Goal: Information Seeking & Learning: Learn about a topic

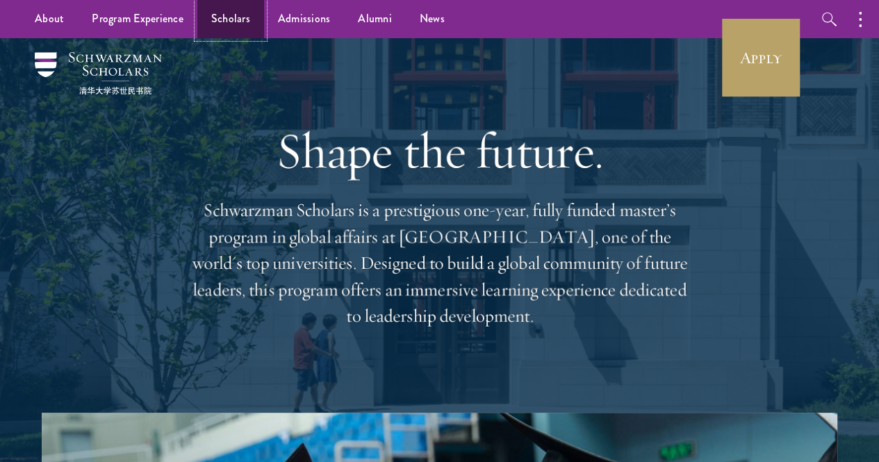
click at [228, 11] on link "Scholars" at bounding box center [230, 19] width 67 height 38
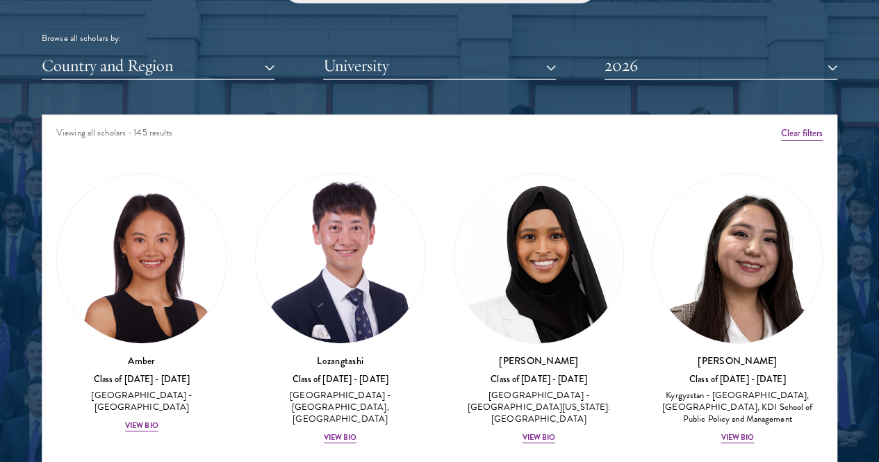
scroll to position [14, 0]
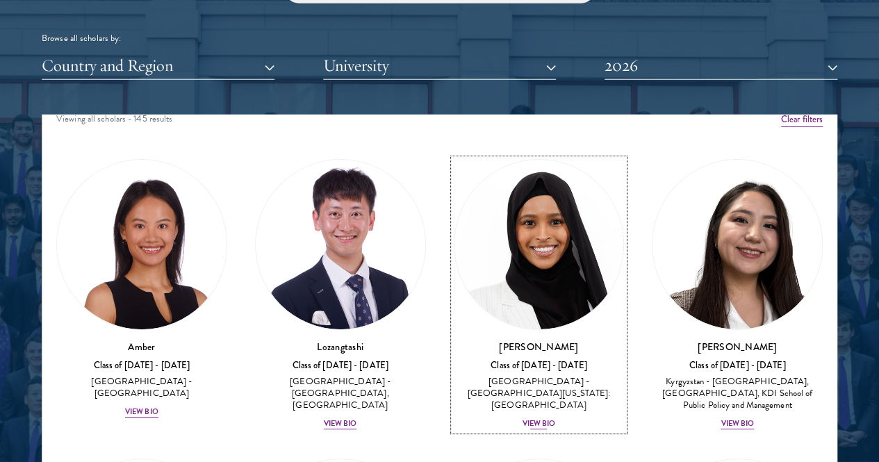
click at [454, 190] on img at bounding box center [538, 244] width 169 height 169
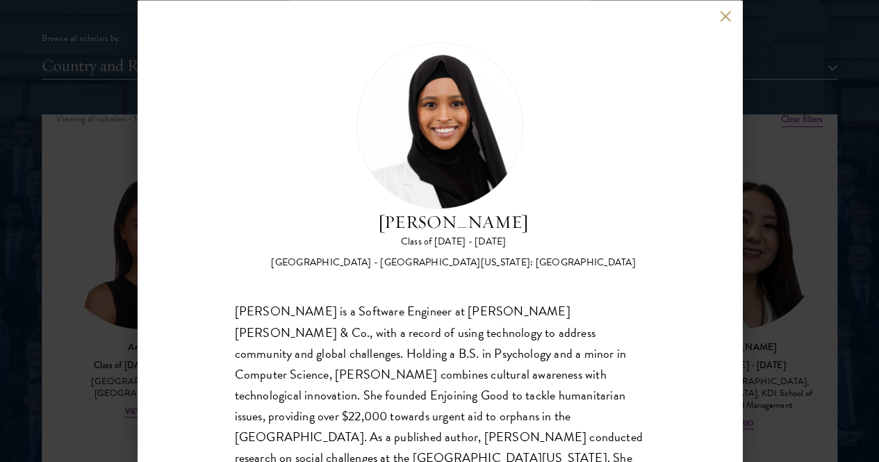
scroll to position [26, 0]
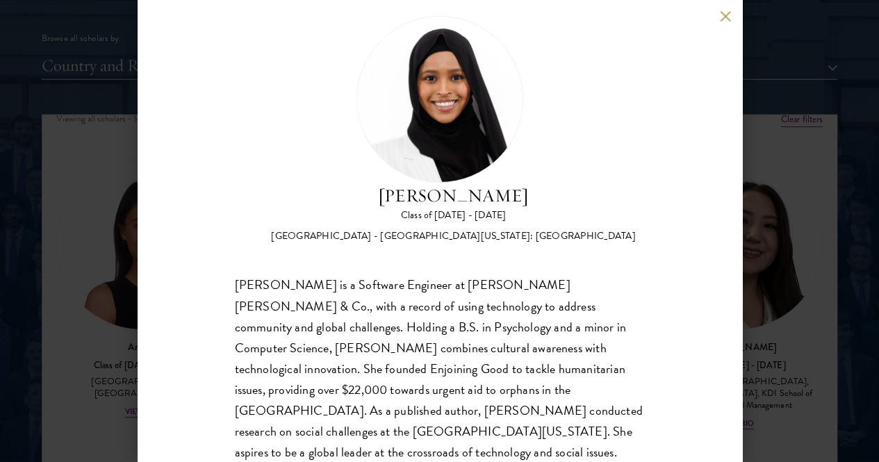
click at [410, 285] on div "Samia Abdi is a Software Engineer at JP Morgan Chase & Co., with a record of us…" at bounding box center [440, 379] width 410 height 208
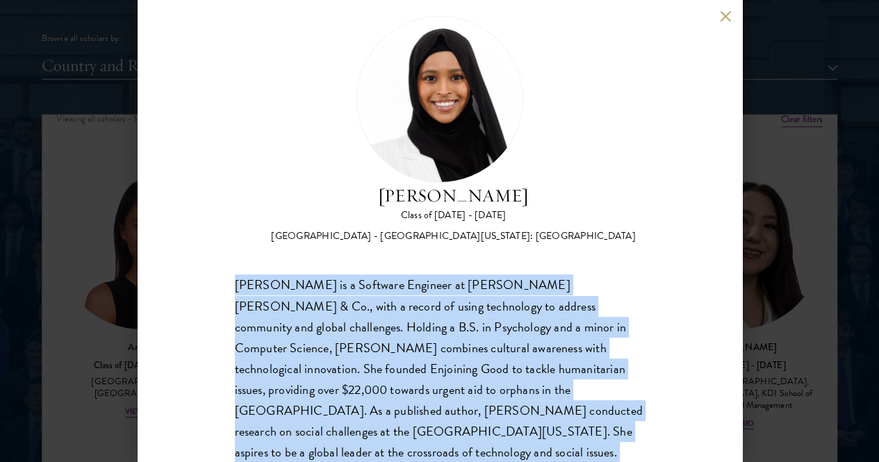
click at [410, 285] on div "Samia Abdi is a Software Engineer at JP Morgan Chase & Co., with a record of us…" at bounding box center [440, 379] width 410 height 208
copy body "Samia Abdi is a Software Engineer at JP Morgan Chase & Co., with a record of us…"
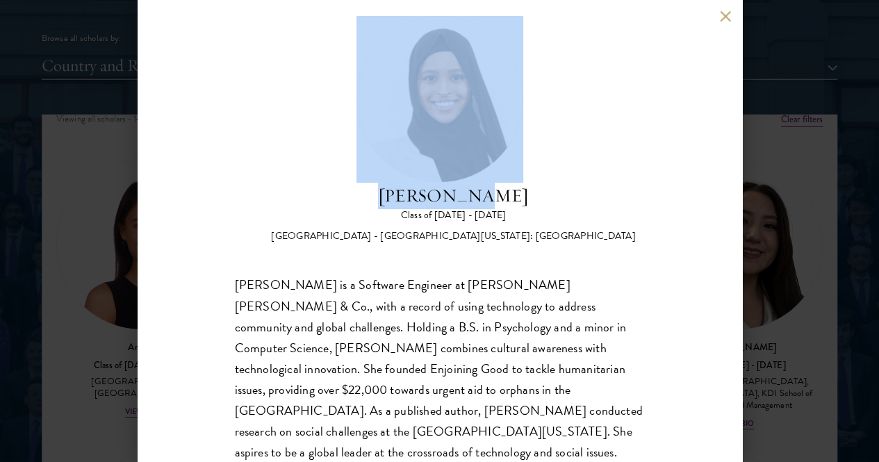
drag, startPoint x: 722, startPoint y: 28, endPoint x: 725, endPoint y: 13, distance: 14.8
click at [725, 13] on div "Samia Abdi Class of 2025 - 2026 United States of America - University of Minnes…" at bounding box center [440, 231] width 604 height 462
click at [725, 13] on button at bounding box center [725, 16] width 12 height 12
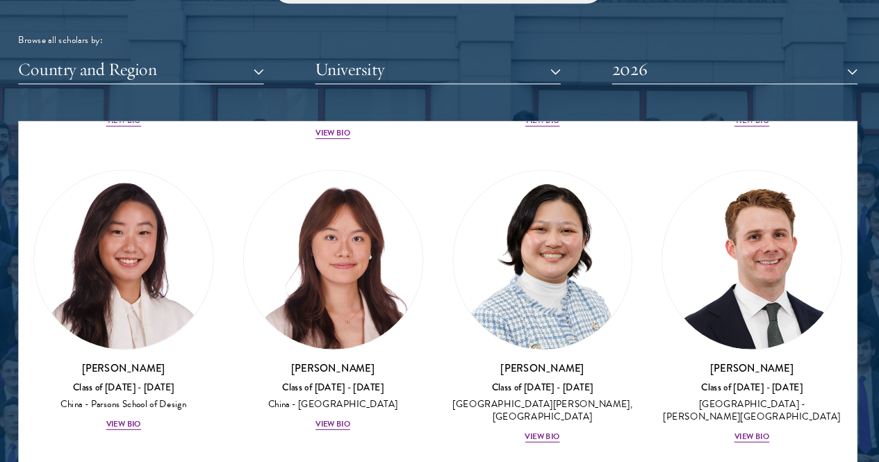
scroll to position [1795, 0]
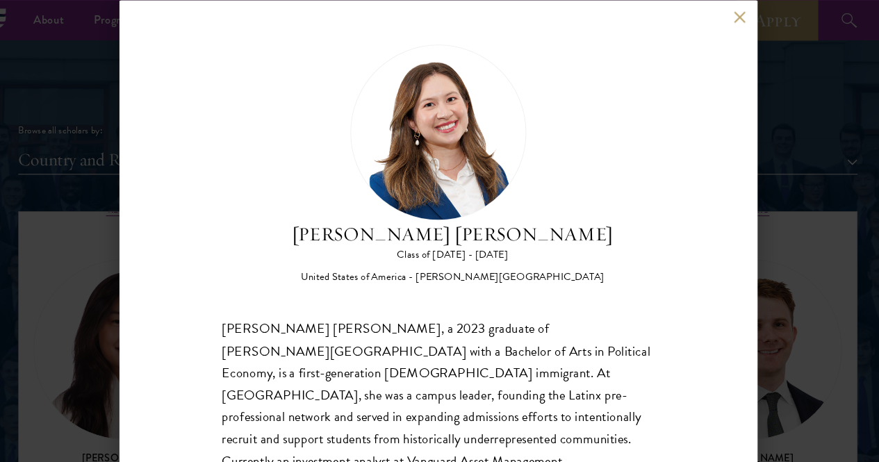
scroll to position [1607, 0]
click at [724, 21] on button at bounding box center [725, 16] width 12 height 12
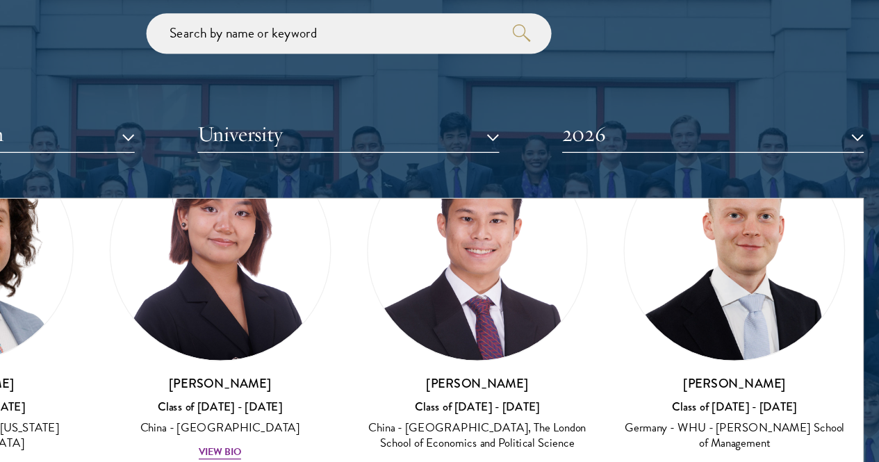
scroll to position [3704, 0]
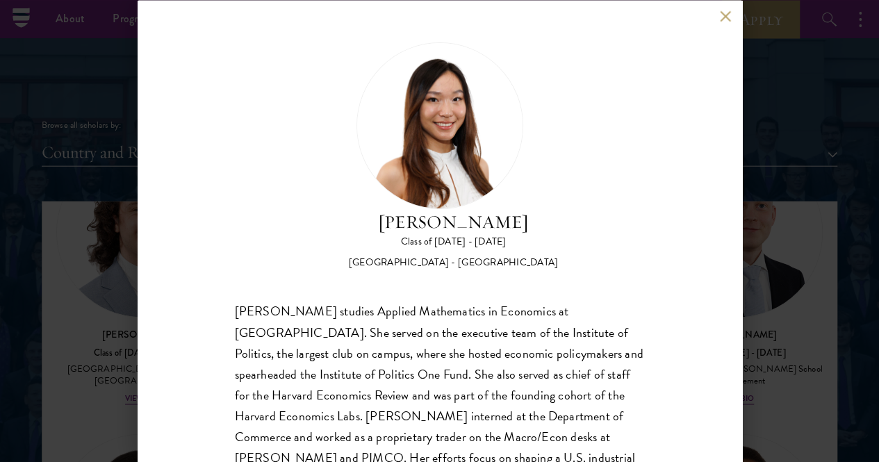
click at [721, 19] on button at bounding box center [725, 16] width 12 height 12
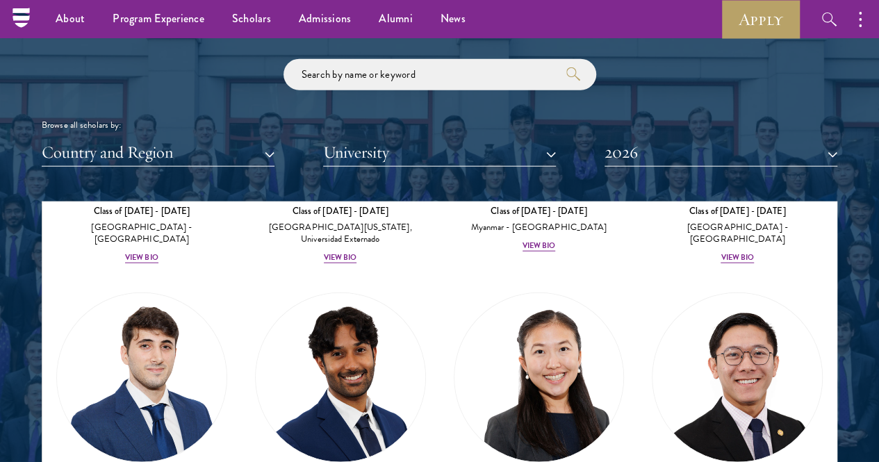
scroll to position [1620, 0]
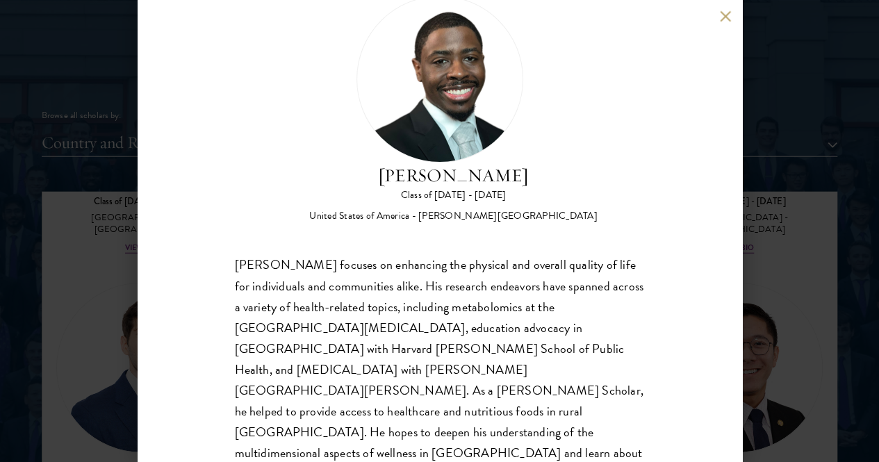
scroll to position [49, 0]
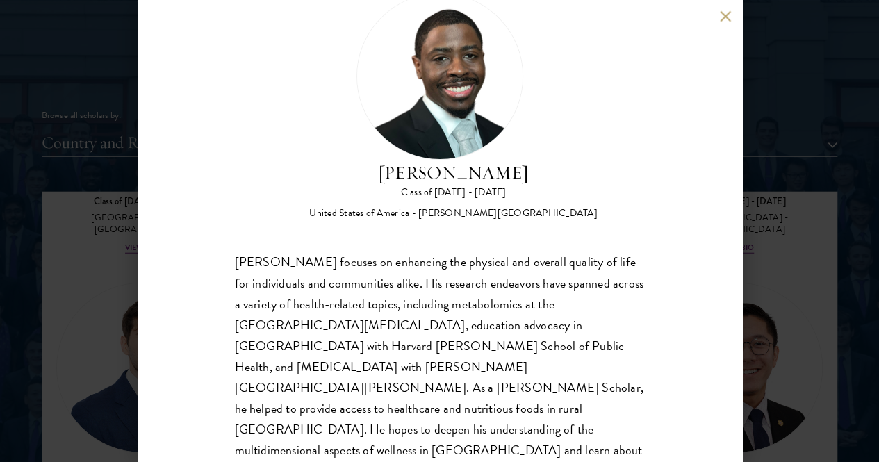
click at [716, 9] on div "Ishmael Williams Class of 2025 - 2026 United States of America - Howard Univers…" at bounding box center [440, 231] width 604 height 462
click at [718, 13] on div "Ishmael Williams Class of 2025 - 2026 United States of America - Howard Univers…" at bounding box center [440, 231] width 604 height 462
click at [723, 16] on button at bounding box center [725, 16] width 12 height 12
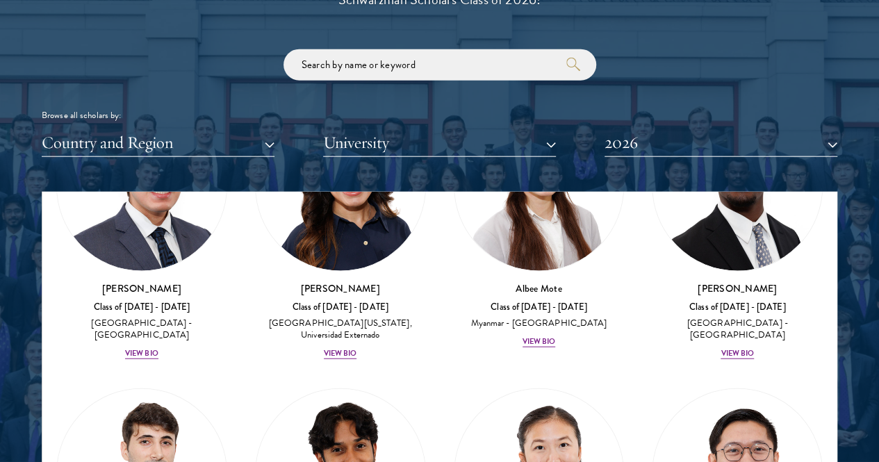
scroll to position [5588, 0]
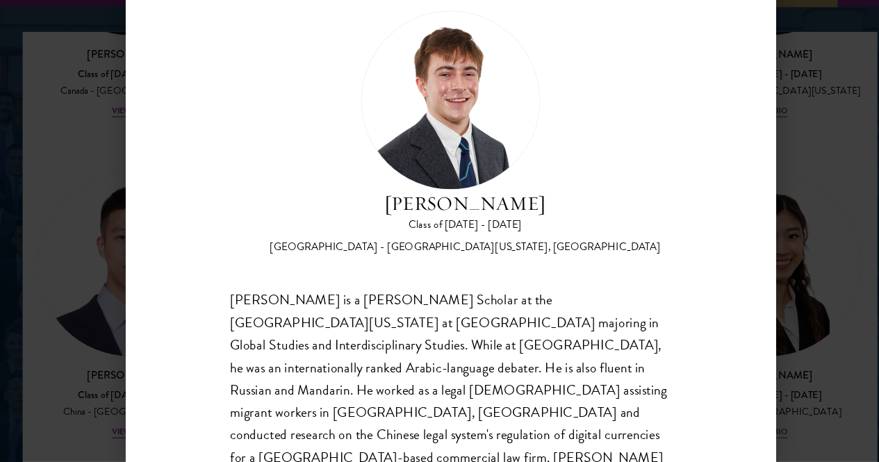
scroll to position [1732, 0]
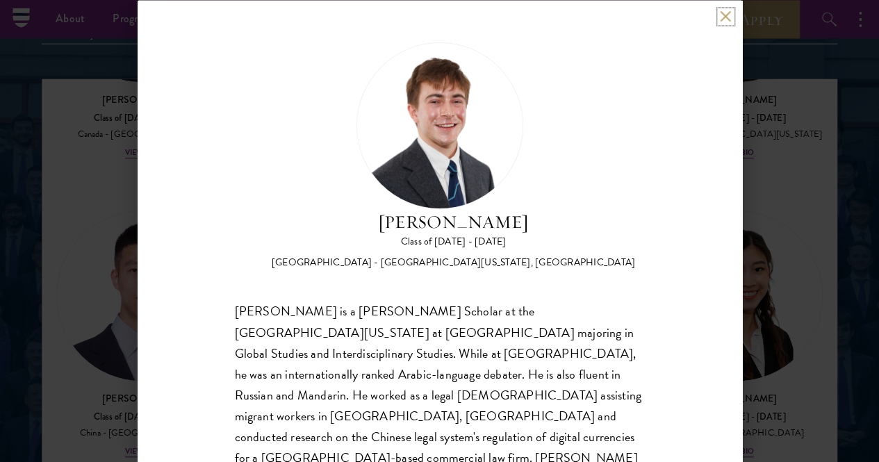
click at [722, 13] on button at bounding box center [725, 16] width 12 height 12
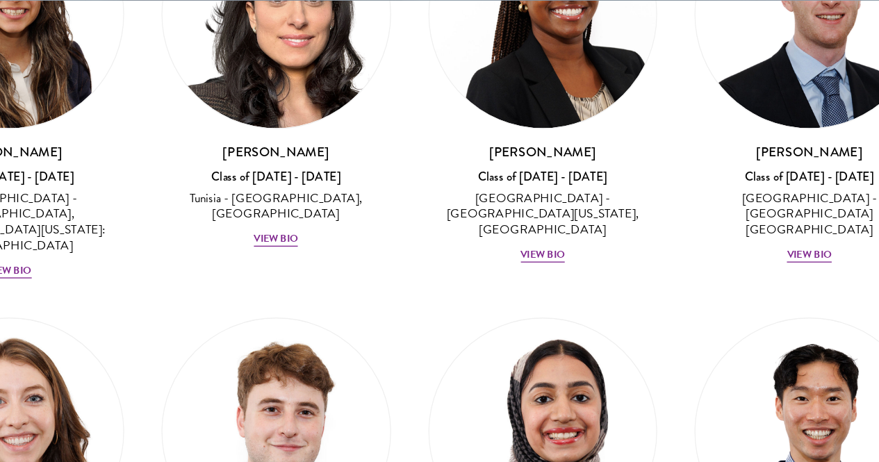
scroll to position [6383, 0]
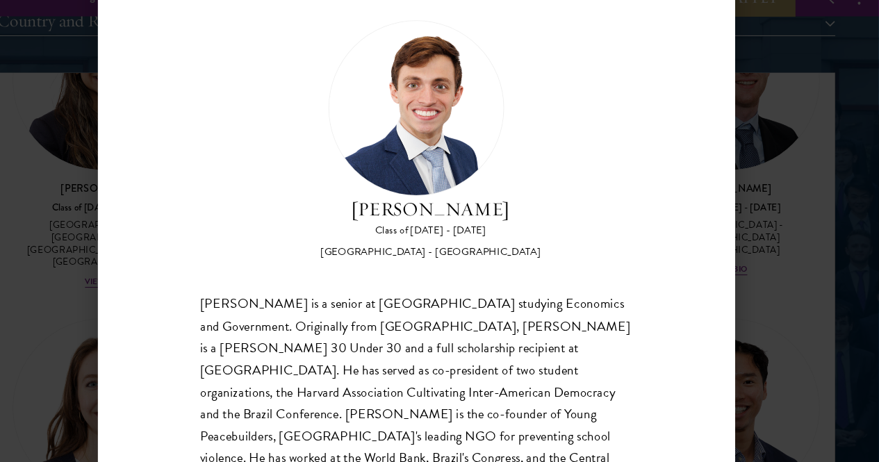
scroll to position [1672, 0]
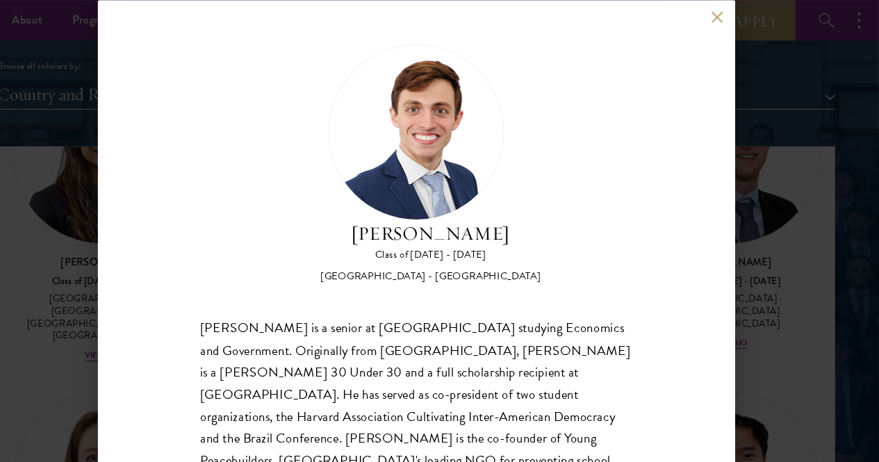
click at [719, 18] on button at bounding box center [725, 16] width 12 height 12
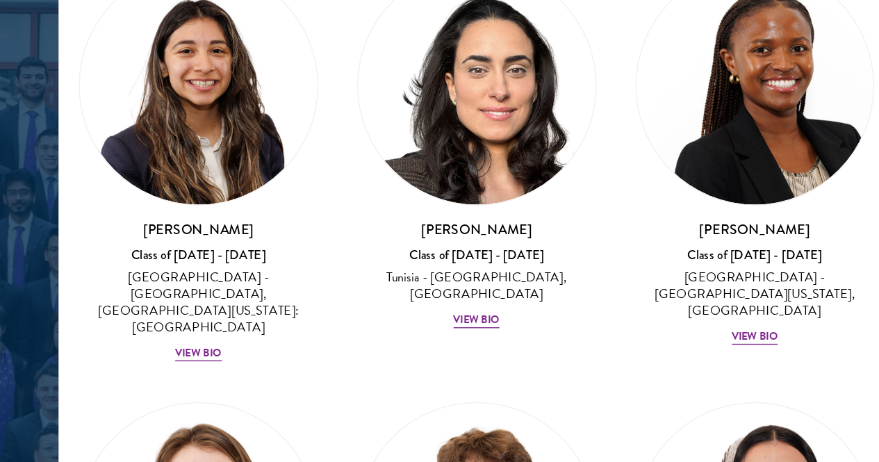
scroll to position [6320, 0]
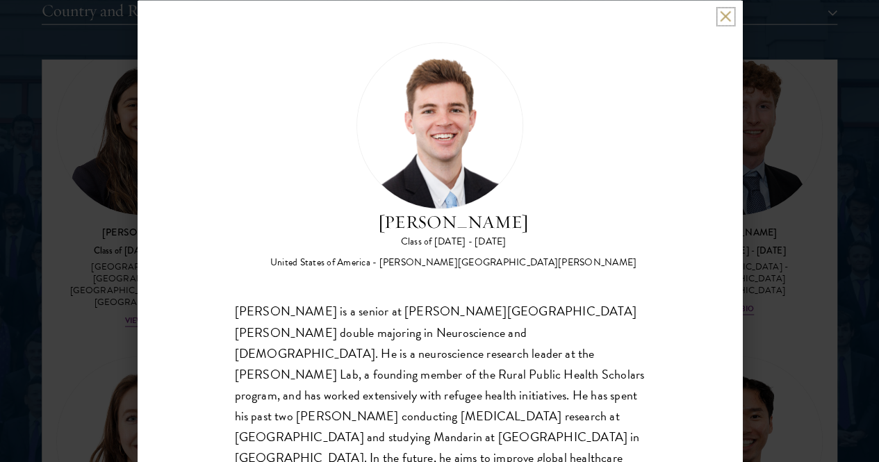
click at [720, 12] on button at bounding box center [725, 16] width 12 height 12
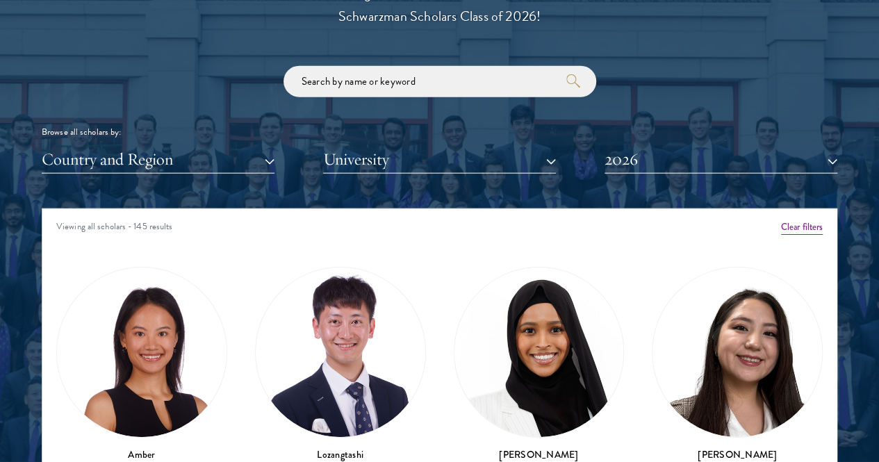
scroll to position [1611, 0]
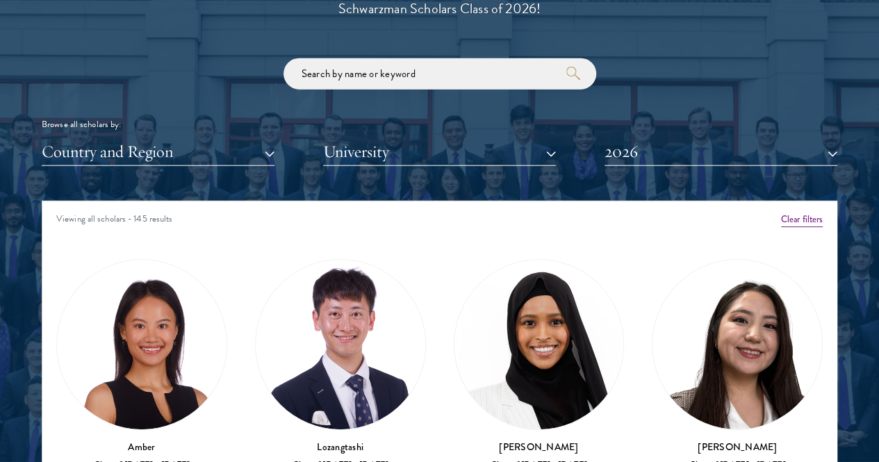
click at [490, 29] on div "Scholar Directory Congratulations and welcome to the Schwarzman Scholars Class …" at bounding box center [439, 272] width 795 height 692
click at [704, 138] on button "2026" at bounding box center [720, 152] width 233 height 28
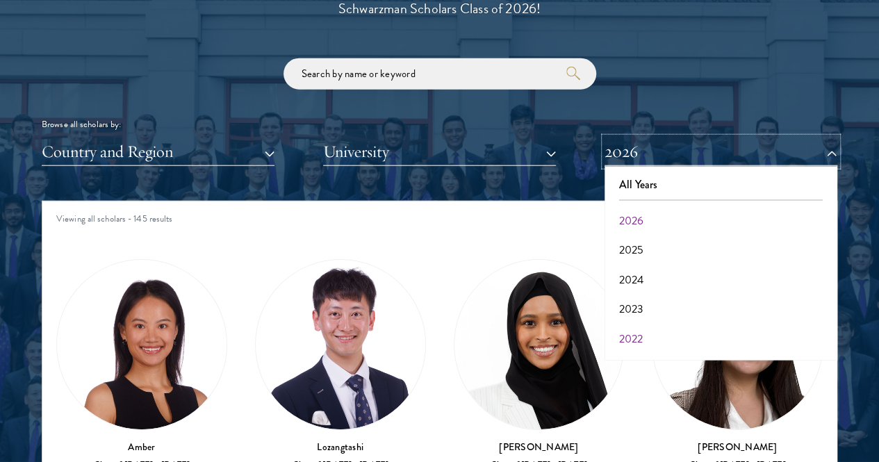
scroll to position [143, 0]
click at [647, 299] on button "2018" at bounding box center [720, 313] width 224 height 29
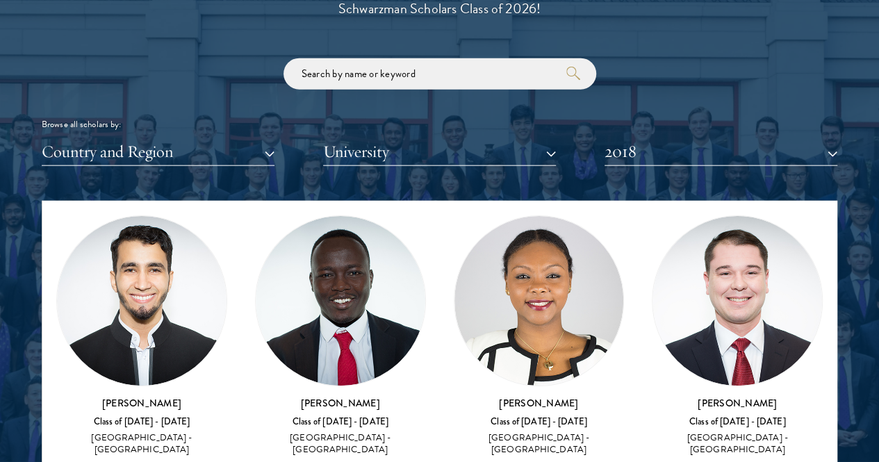
scroll to position [3560, 0]
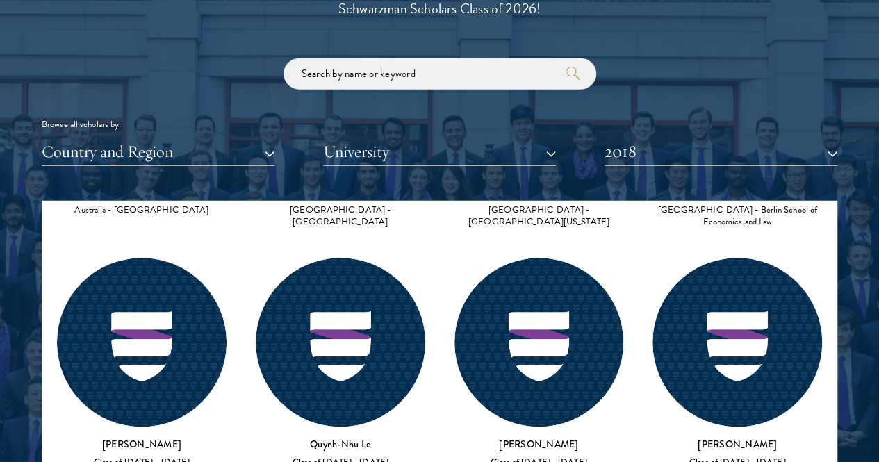
drag, startPoint x: 180, startPoint y: 407, endPoint x: 162, endPoint y: 324, distance: 85.3
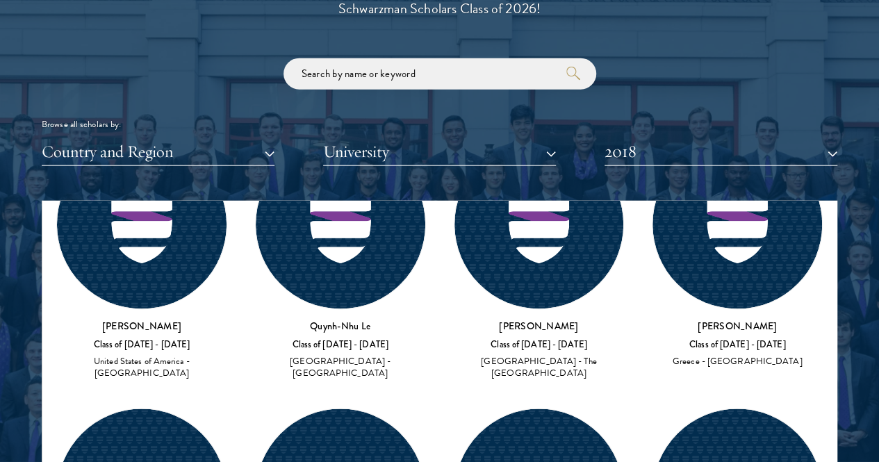
scroll to position [3681, 0]
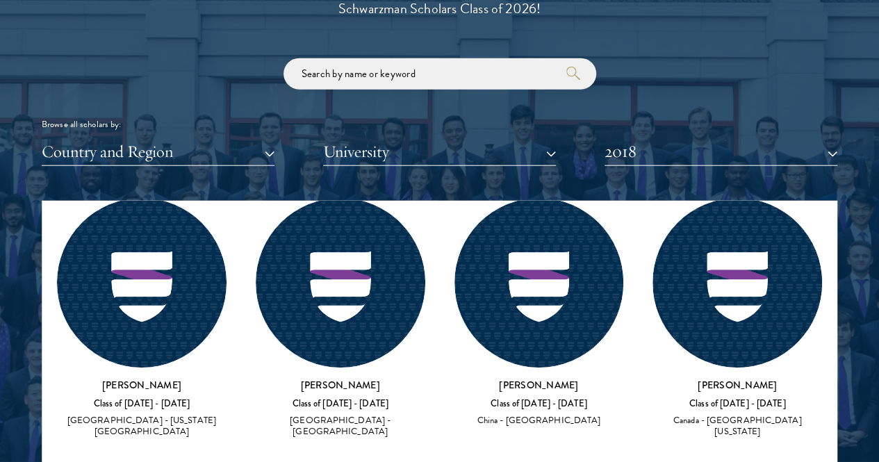
scroll to position [2515, 0]
